Goal: Information Seeking & Learning: Find specific fact

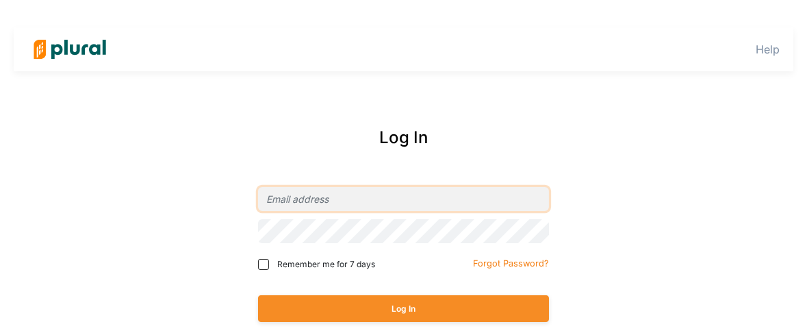
click at [308, 201] on input "email" at bounding box center [403, 199] width 291 height 24
type input "[EMAIL_ADDRESS][DOMAIN_NAME]"
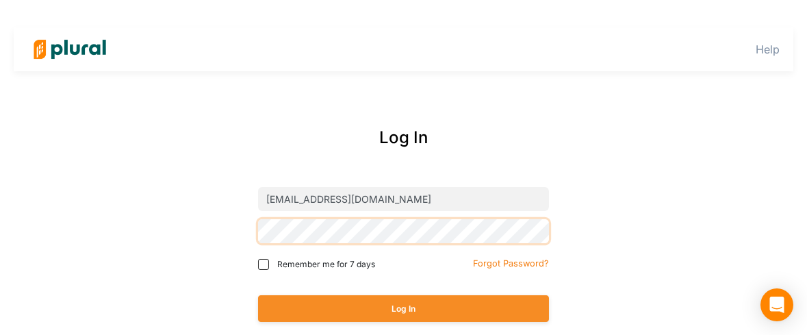
click at [258, 295] on button "Log In" at bounding box center [403, 308] width 291 height 27
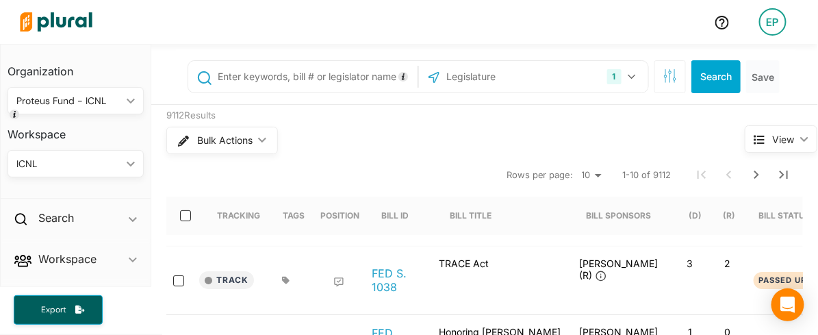
click at [269, 76] on input "text" at bounding box center [315, 77] width 197 height 26
type input "2456"
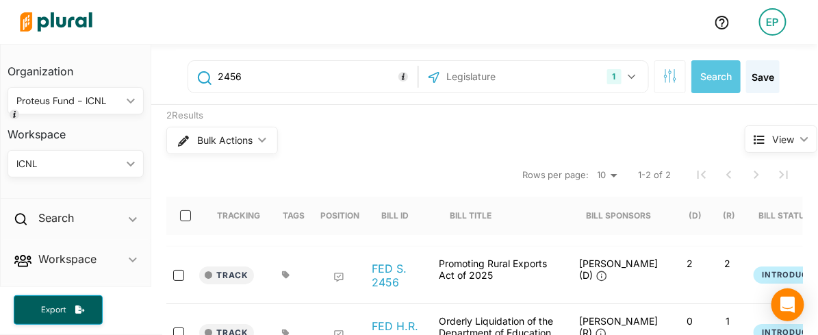
click at [508, 78] on input "text" at bounding box center [519, 77] width 147 height 26
click at [607, 73] on div "1" at bounding box center [614, 76] width 14 height 15
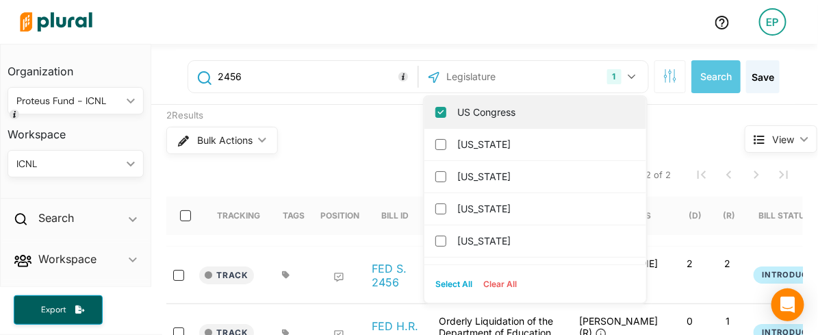
click at [494, 113] on label "US Congress" at bounding box center [544, 112] width 175 height 21
click at [447, 113] on input "US Congress" at bounding box center [441, 112] width 11 height 11
checkbox input "false"
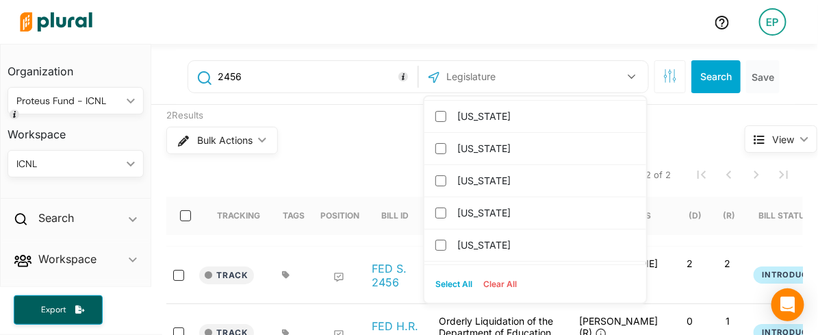
scroll to position [304, 0]
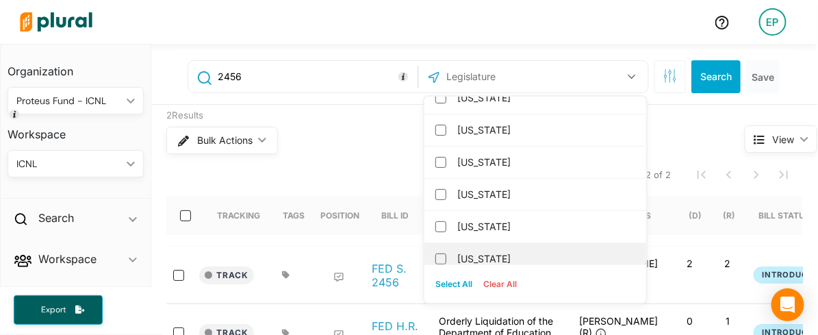
click at [468, 252] on label "[US_STATE]" at bounding box center [544, 259] width 175 height 21
click at [447, 253] on input "[US_STATE]" at bounding box center [441, 258] width 11 height 11
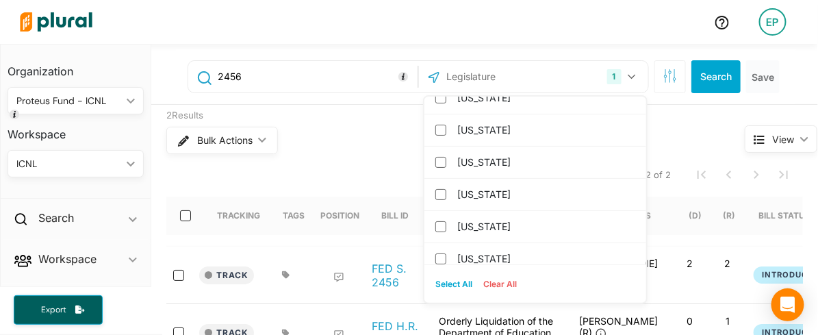
scroll to position [0, 0]
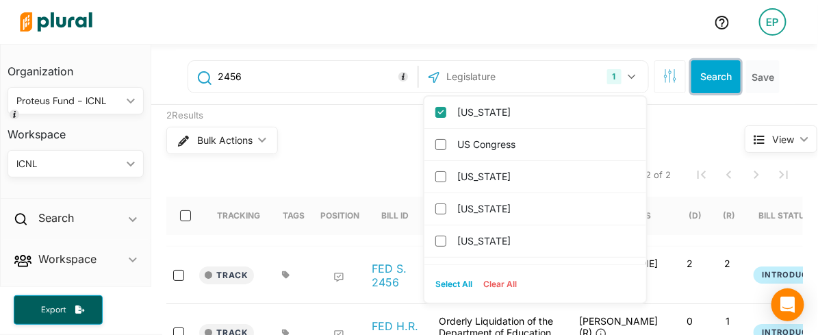
click at [709, 74] on button "Search" at bounding box center [716, 76] width 49 height 33
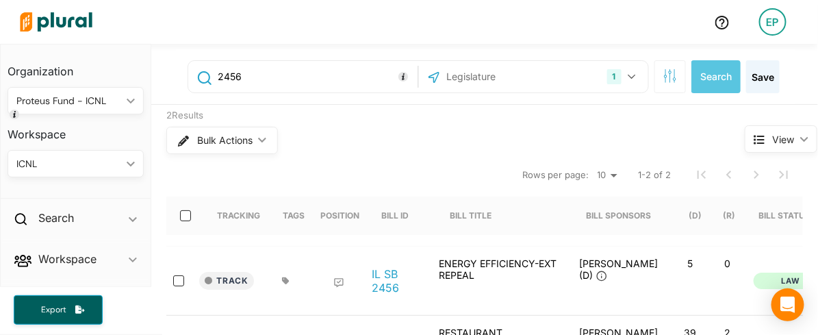
scroll to position [76, 0]
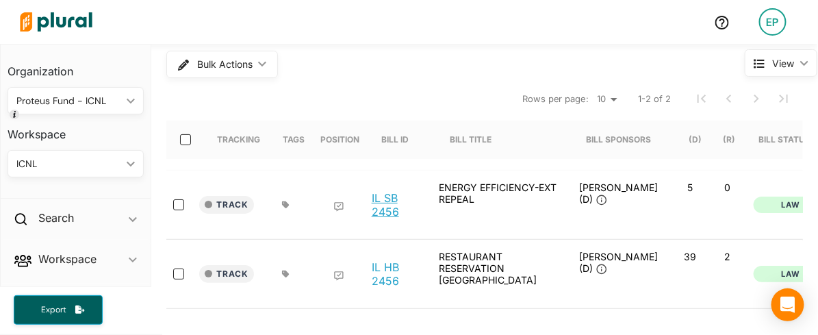
click at [372, 191] on link "IL SB 2456" at bounding box center [398, 204] width 52 height 27
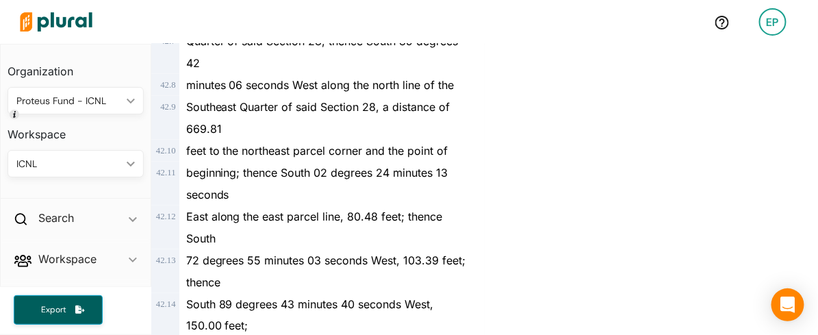
scroll to position [35801, 0]
